Goal: Information Seeking & Learning: Learn about a topic

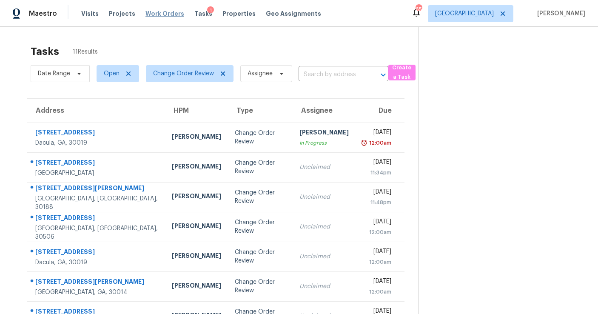
click at [164, 11] on span "Work Orders" at bounding box center [165, 13] width 39 height 9
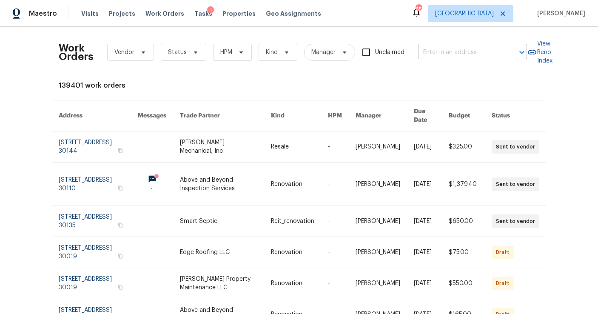
click at [441, 46] on input "text" at bounding box center [460, 52] width 85 height 13
type input "120 black"
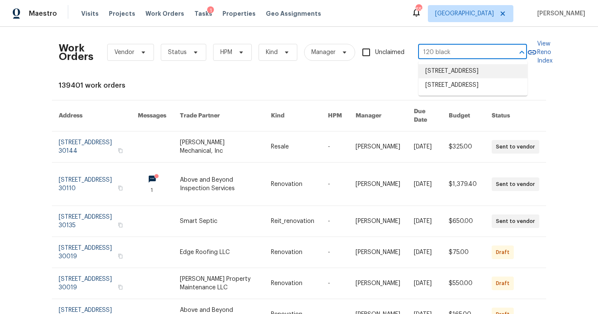
click at [437, 75] on li "120 Blackberry Run, Fayetteville, GA 30214" at bounding box center [473, 71] width 109 height 14
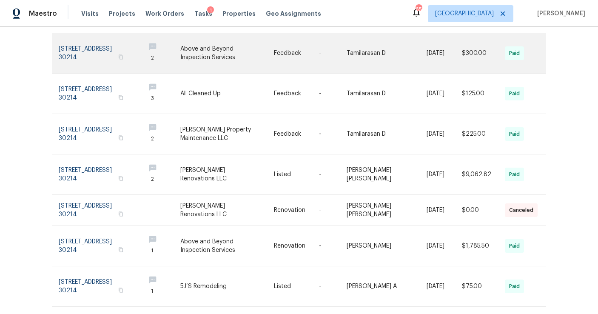
scroll to position [173, 0]
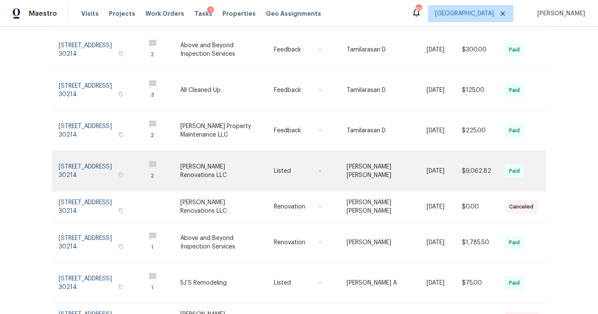
click at [109, 161] on link at bounding box center [99, 171] width 80 height 40
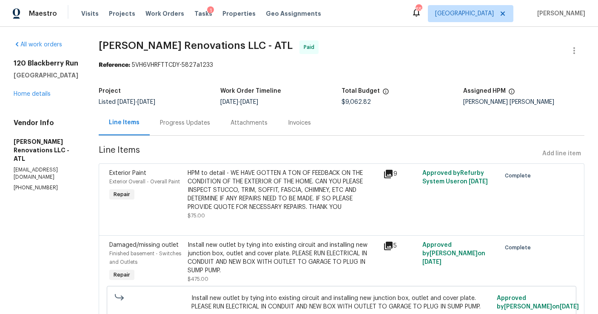
click at [36, 97] on div "120 Blackberry Run Fayetteville, GA 30214 Home details" at bounding box center [46, 78] width 65 height 39
click at [37, 94] on link "Home details" at bounding box center [32, 94] width 37 height 6
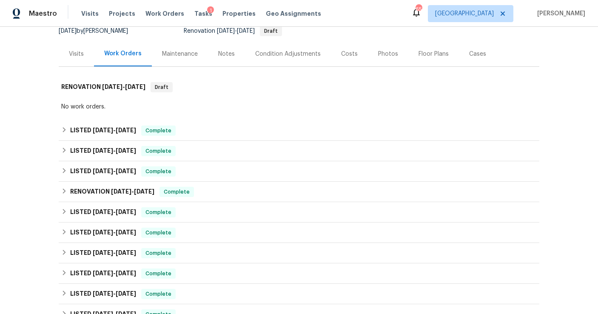
scroll to position [89, 0]
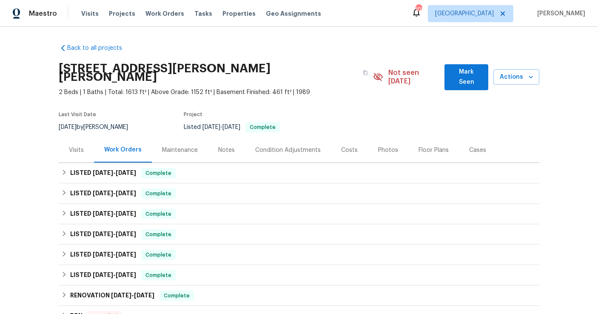
click at [422, 146] on div "Floor Plans" at bounding box center [434, 150] width 30 height 9
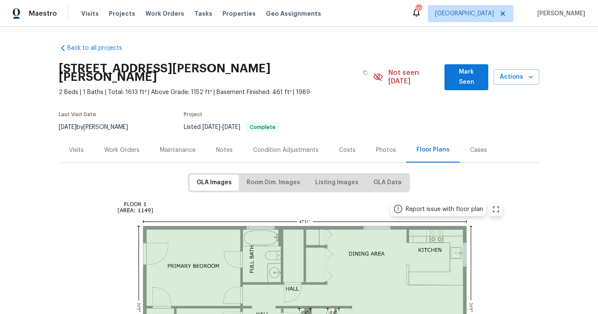
scroll to position [17, 0]
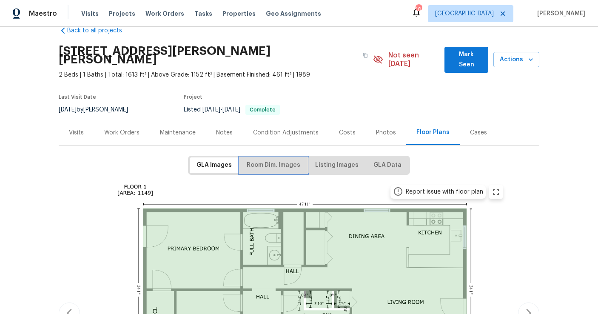
click at [268, 160] on span "Room Dim. Images" at bounding box center [274, 165] width 54 height 11
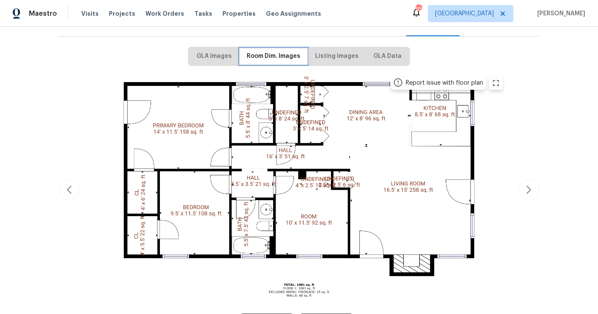
scroll to position [127, 0]
click at [498, 77] on icon "zoom in" at bounding box center [496, 82] width 10 height 10
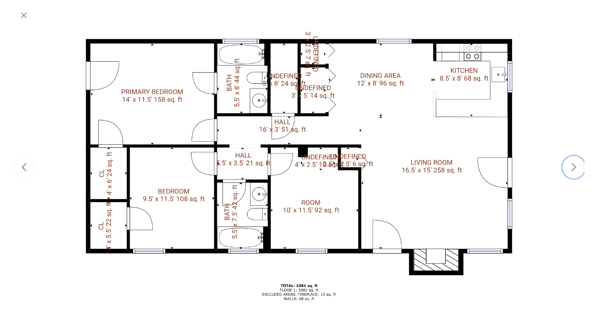
click at [574, 170] on icon "button" at bounding box center [574, 167] width 10 height 10
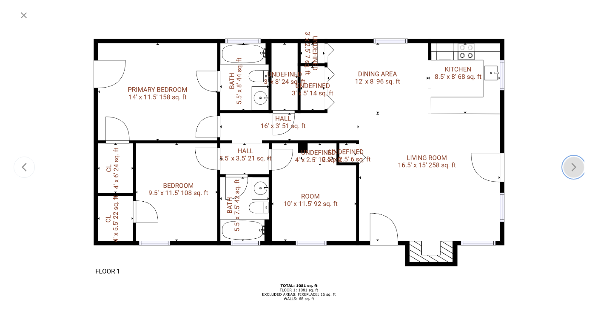
click at [574, 171] on icon "button" at bounding box center [574, 167] width 10 height 10
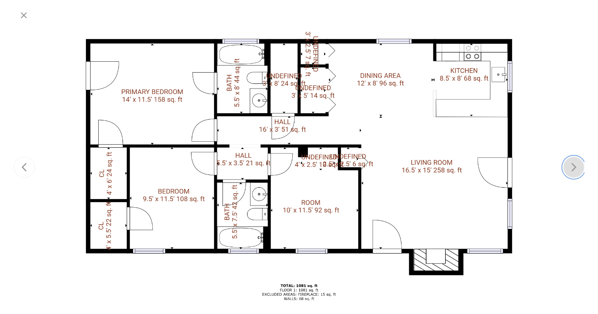
click at [574, 171] on icon "button" at bounding box center [574, 167] width 10 height 10
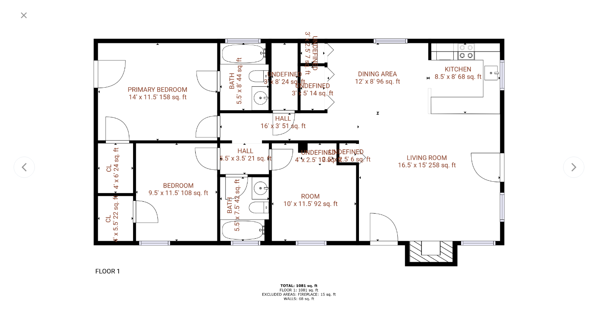
click at [556, 109] on div at bounding box center [299, 167] width 571 height 283
click at [575, 168] on icon "button" at bounding box center [574, 167] width 5 height 9
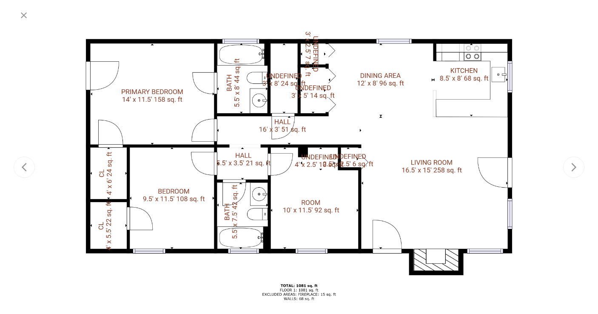
click at [464, 24] on div at bounding box center [299, 15] width 571 height 20
